Goal: Transaction & Acquisition: Purchase product/service

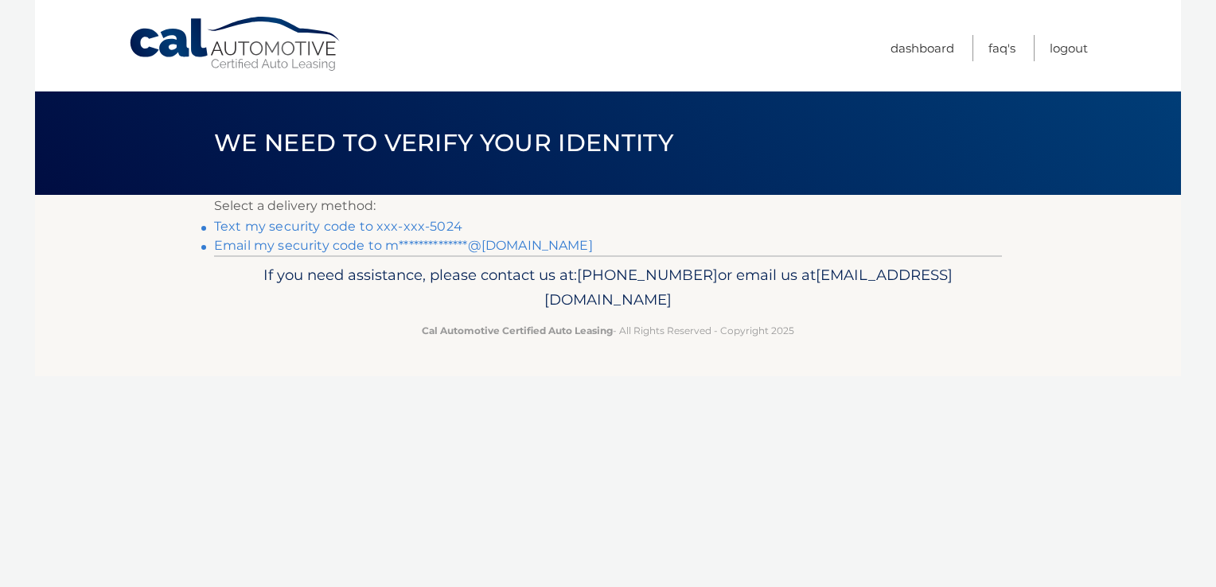
click at [434, 229] on link "Text my security code to xxx-xxx-5024" at bounding box center [338, 226] width 248 height 15
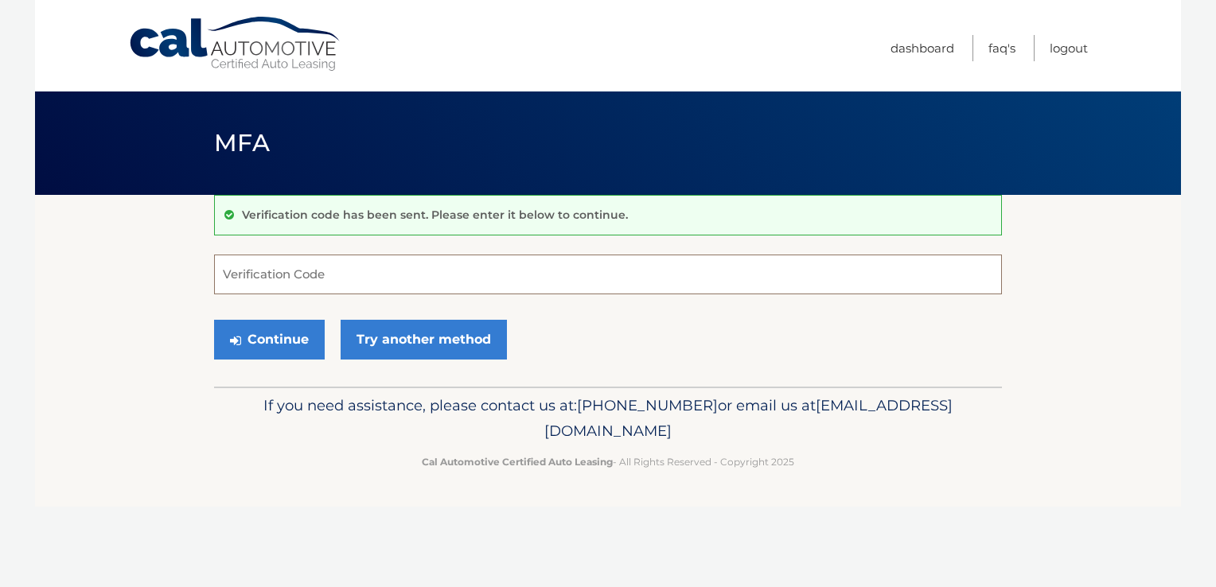
click at [357, 269] on input "Verification Code" at bounding box center [608, 275] width 788 height 40
type input "066745"
click at [274, 352] on button "Continue" at bounding box center [269, 340] width 111 height 40
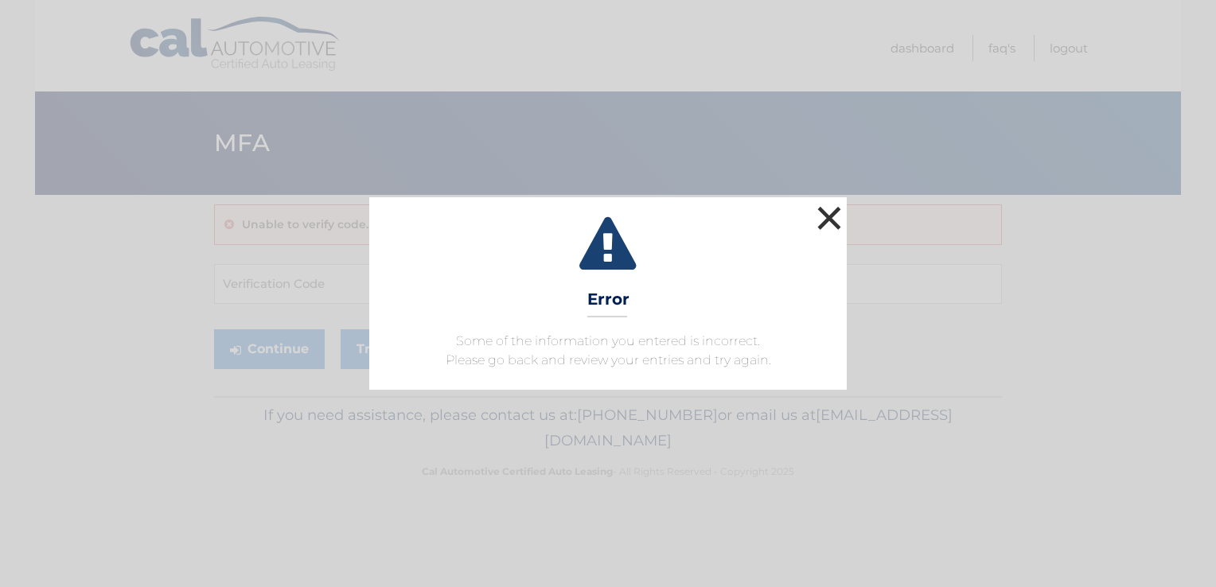
click at [836, 216] on button "×" at bounding box center [829, 218] width 32 height 32
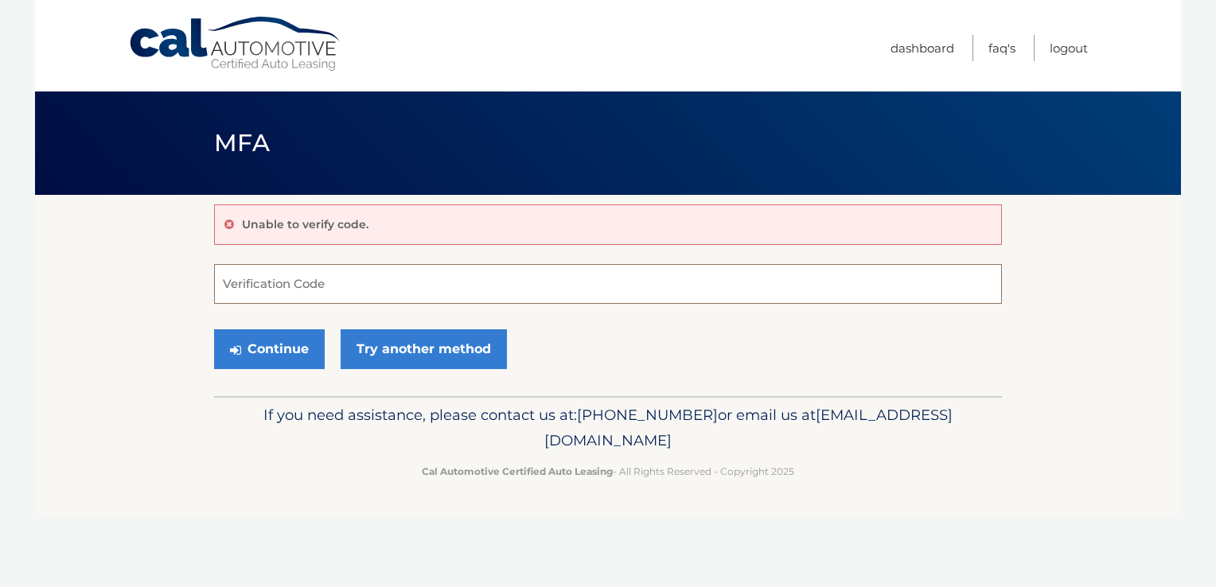
click at [403, 294] on input "Verification Code" at bounding box center [608, 284] width 788 height 40
type input "066745"
click at [286, 342] on button "Continue" at bounding box center [269, 349] width 111 height 40
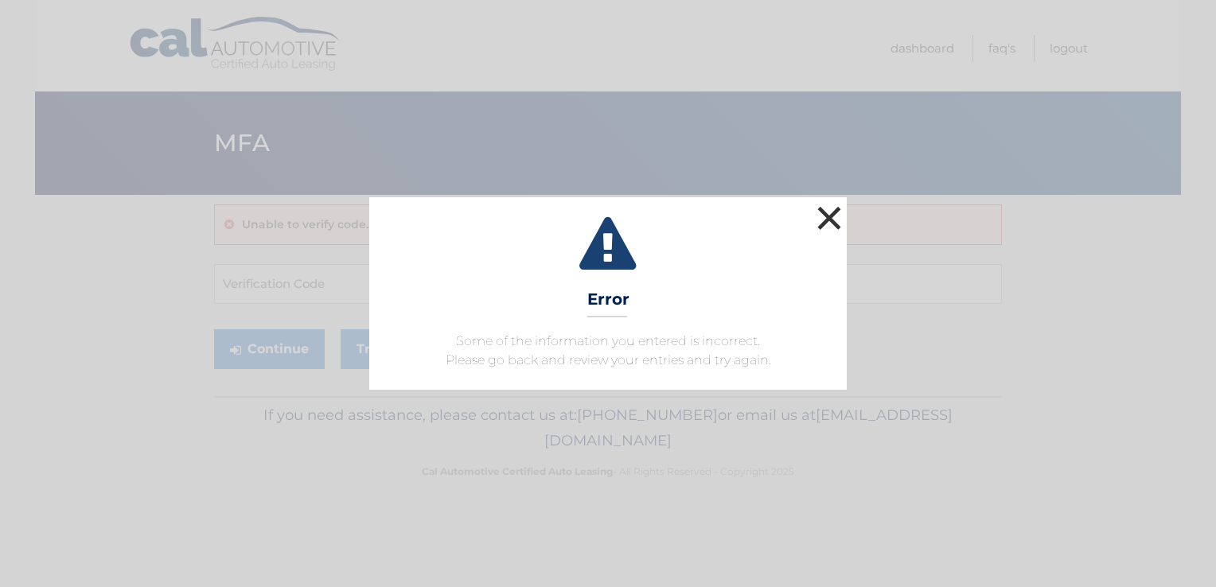
click at [828, 220] on button "×" at bounding box center [829, 218] width 32 height 32
click at [824, 216] on button "×" at bounding box center [829, 218] width 32 height 32
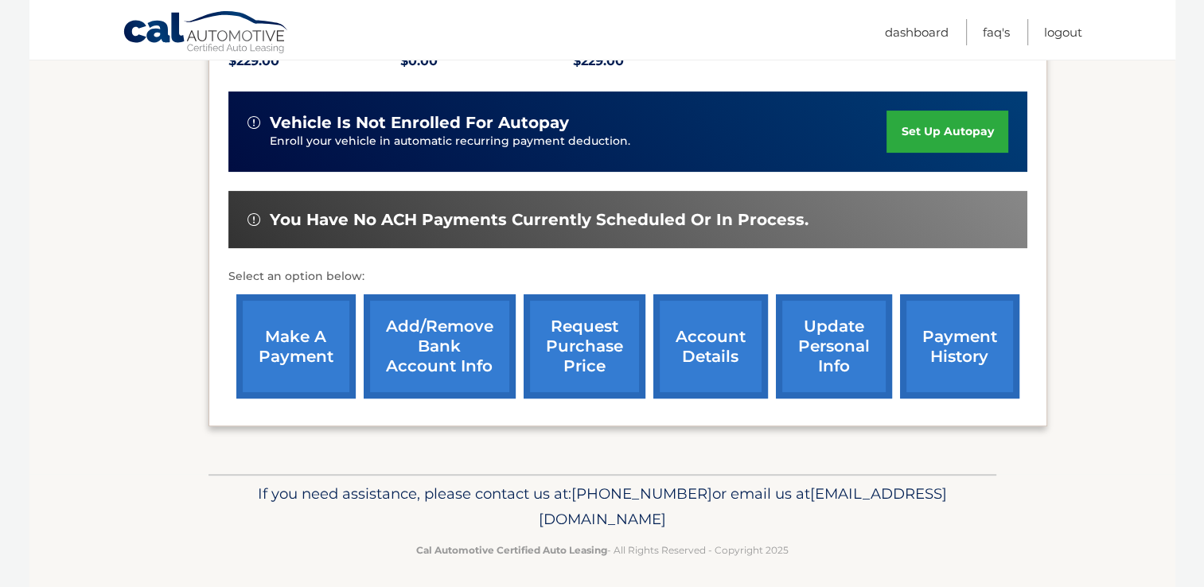
scroll to position [369, 0]
click at [283, 339] on link "make a payment" at bounding box center [295, 346] width 119 height 104
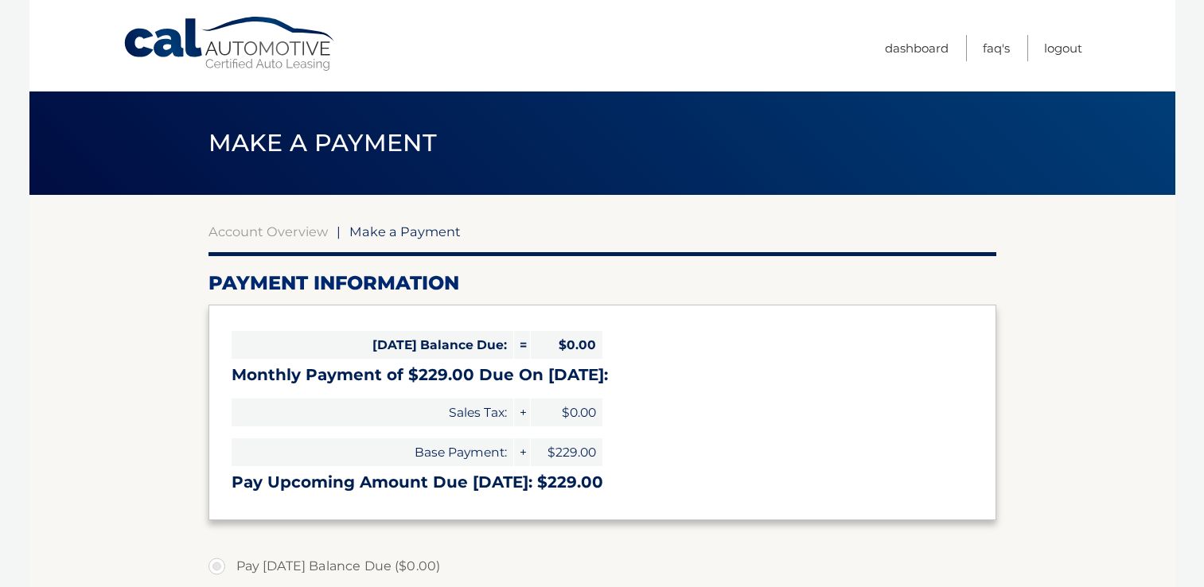
select select "MDk0NDQzNjgtMTJjZS00YWRlLTk1NjYtNmJiNzQ4YmI2OTA0"
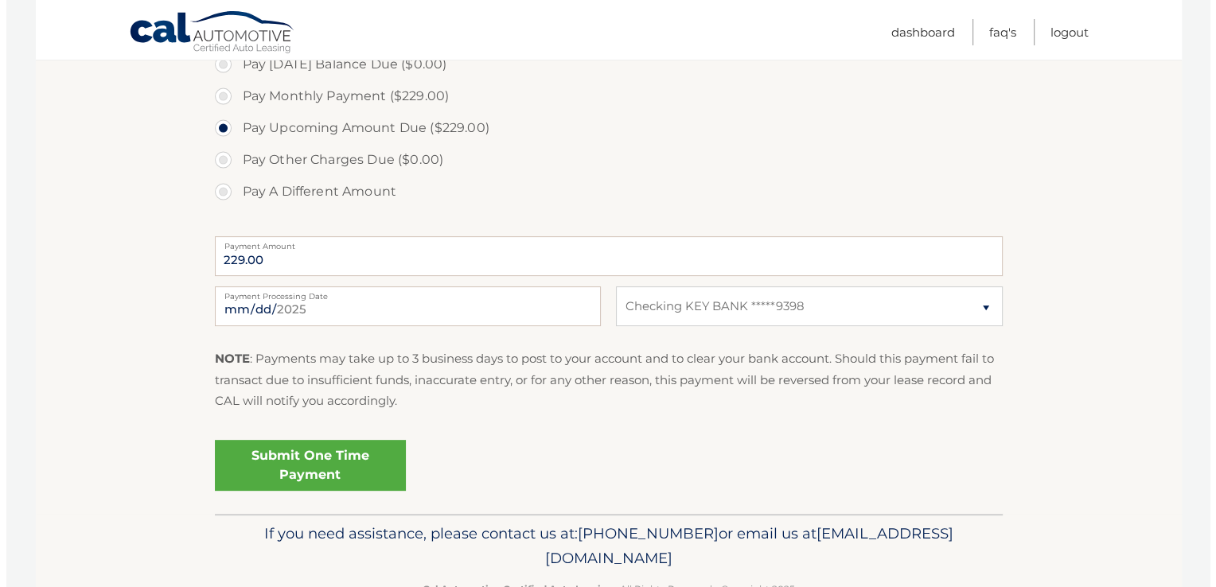
scroll to position [505, 0]
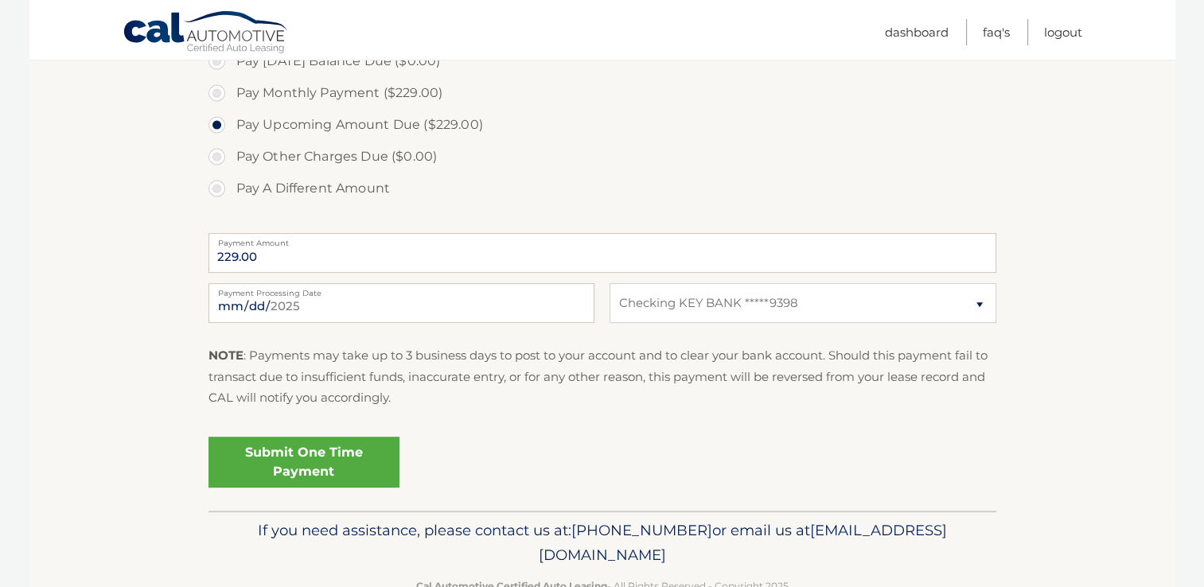
click at [300, 454] on link "Submit One Time Payment" at bounding box center [304, 462] width 191 height 51
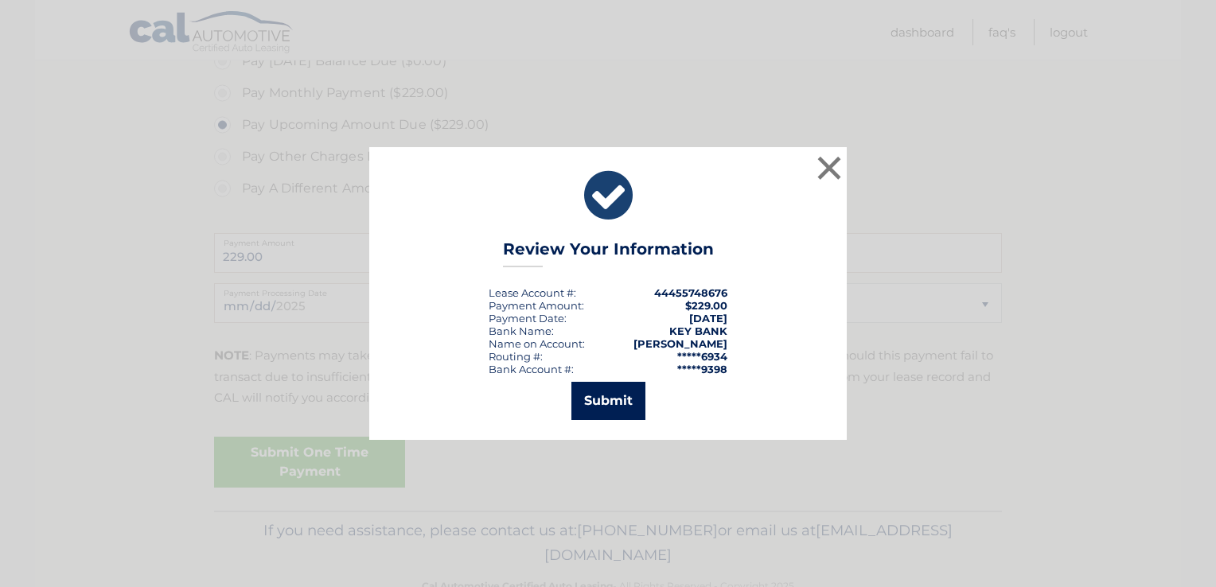
click at [586, 407] on button "Submit" at bounding box center [608, 401] width 74 height 38
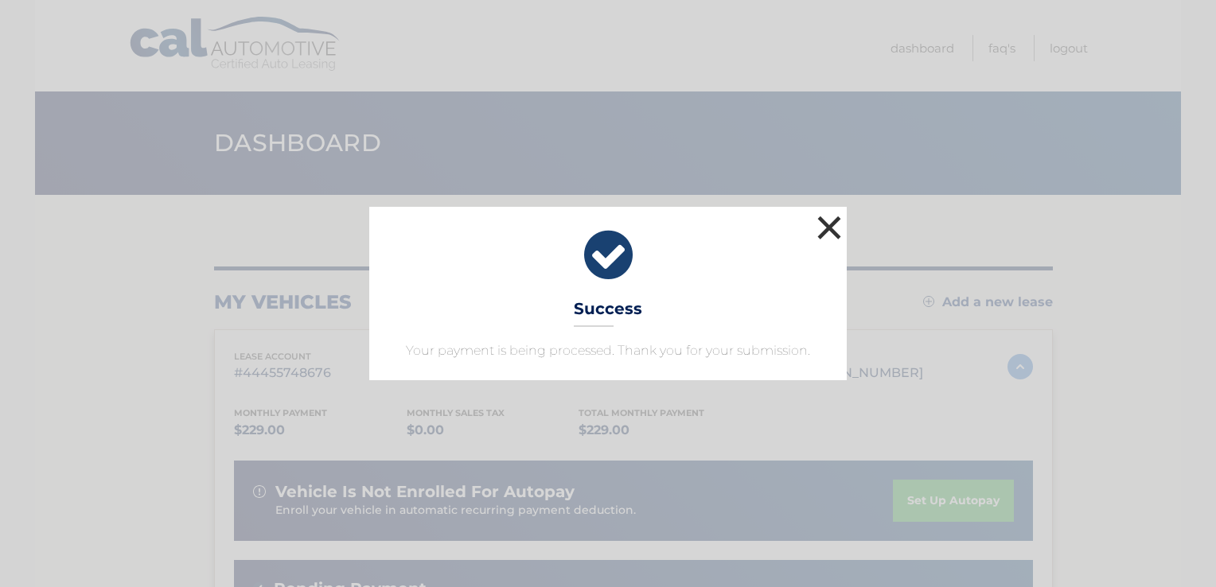
click at [824, 223] on button "×" at bounding box center [829, 228] width 32 height 32
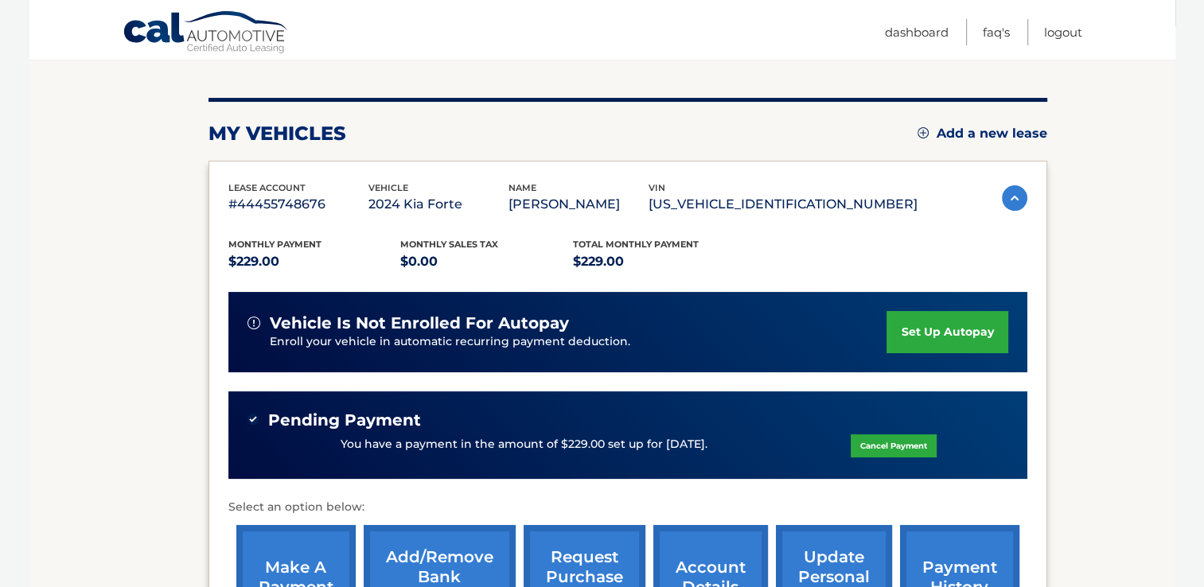
scroll to position [181, 0]
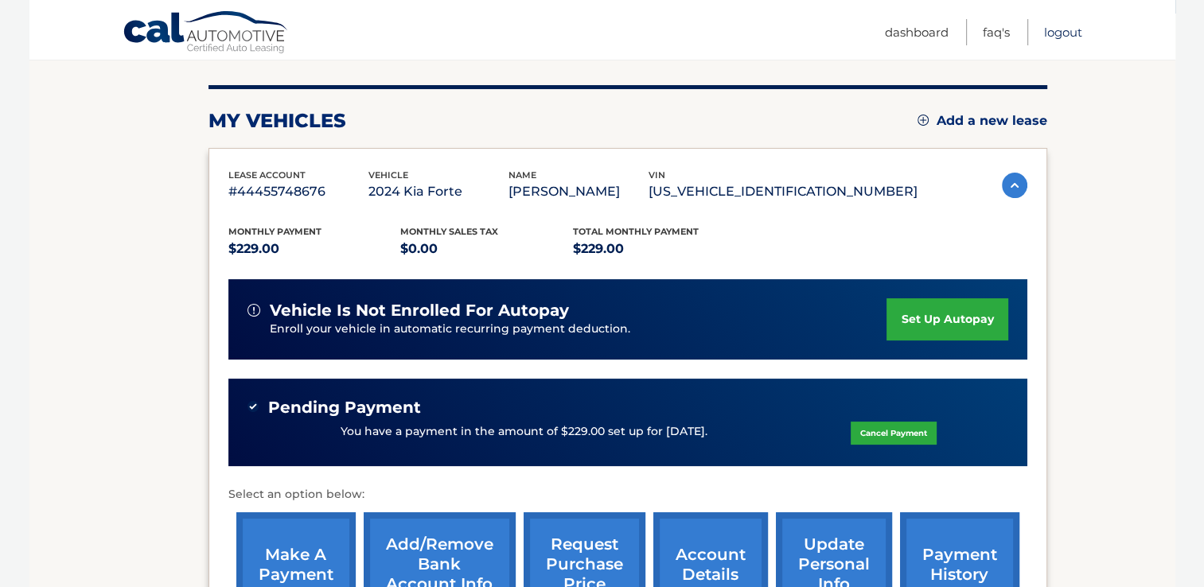
click at [1054, 31] on link "Logout" at bounding box center [1063, 32] width 38 height 26
